Goal: Go to known website: Access a specific website the user already knows

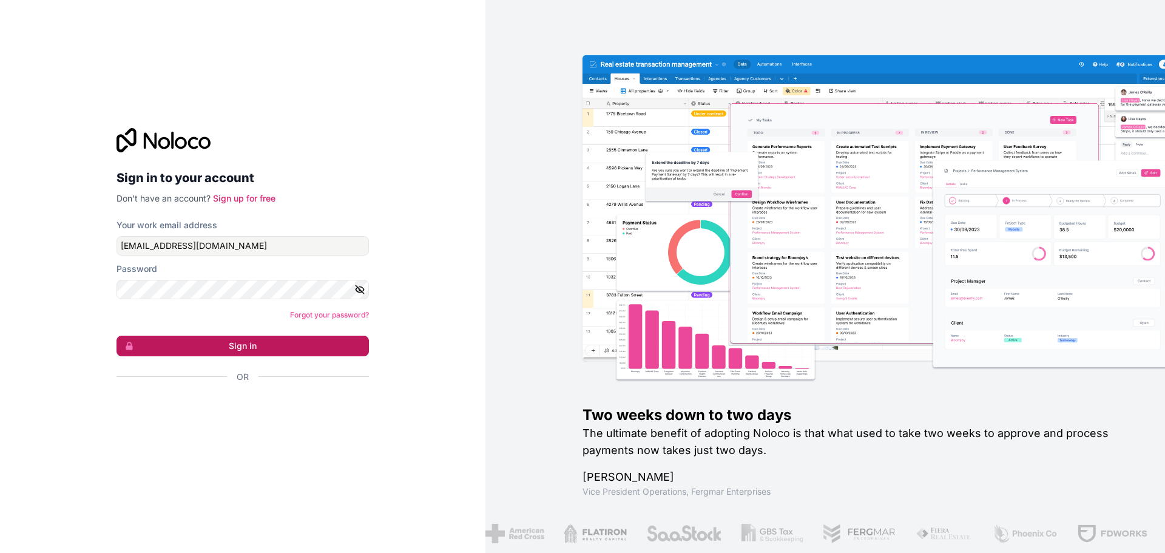
click at [249, 342] on button "Sign in" at bounding box center [243, 346] width 252 height 21
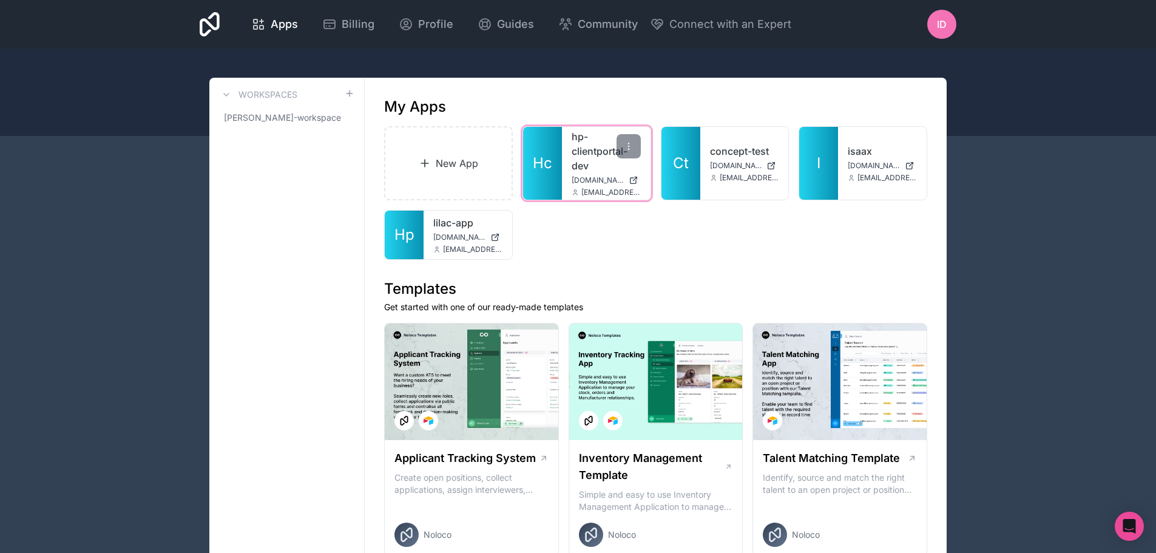
click at [554, 175] on link "Hc" at bounding box center [542, 163] width 39 height 73
